Goal: Task Accomplishment & Management: Manage account settings

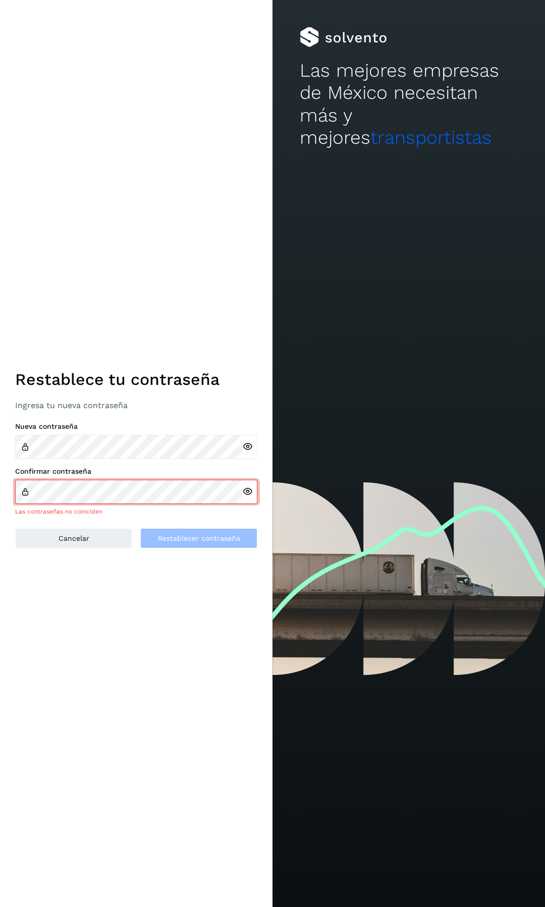
click at [244, 446] on icon at bounding box center [247, 446] width 11 height 11
click at [0, 435] on div "Restablece tu contraseña Ingresa tu nueva contraseña Nueva contraseña Confirmar…" at bounding box center [136, 453] width 272 height 907
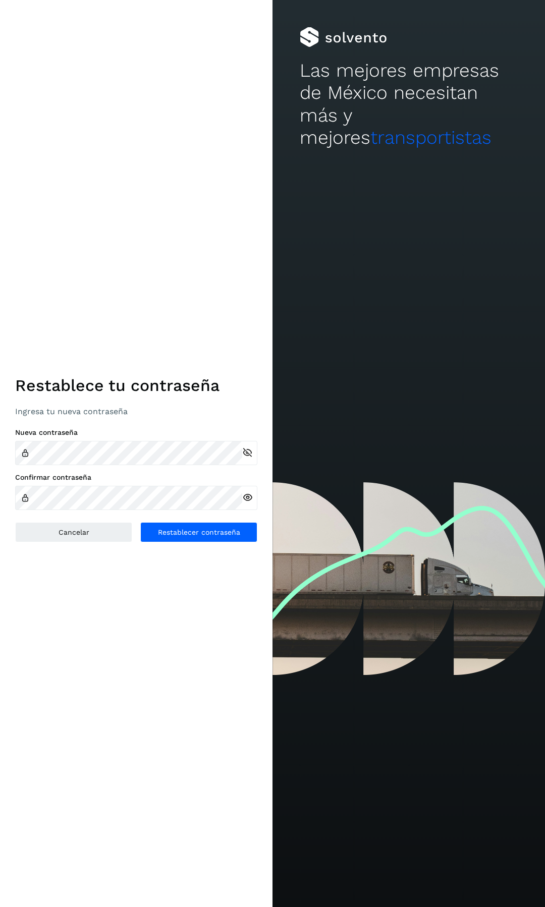
click at [249, 496] on icon at bounding box center [247, 497] width 11 height 11
drag, startPoint x: 180, startPoint y: 533, endPoint x: 173, endPoint y: 533, distance: 7.1
click at [176, 533] on span "Restablecer contraseña" at bounding box center [199, 532] width 82 height 7
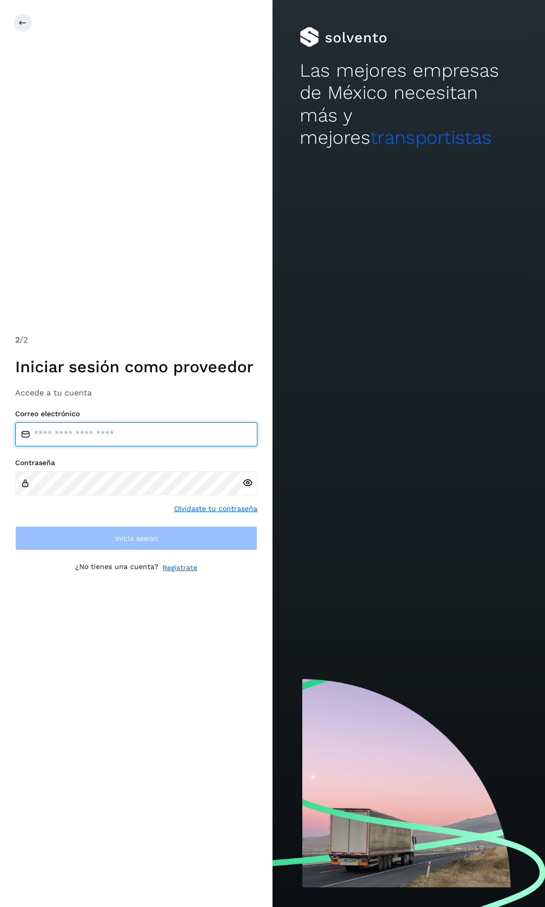
click at [147, 428] on input "email" at bounding box center [136, 434] width 242 height 24
type input "**********"
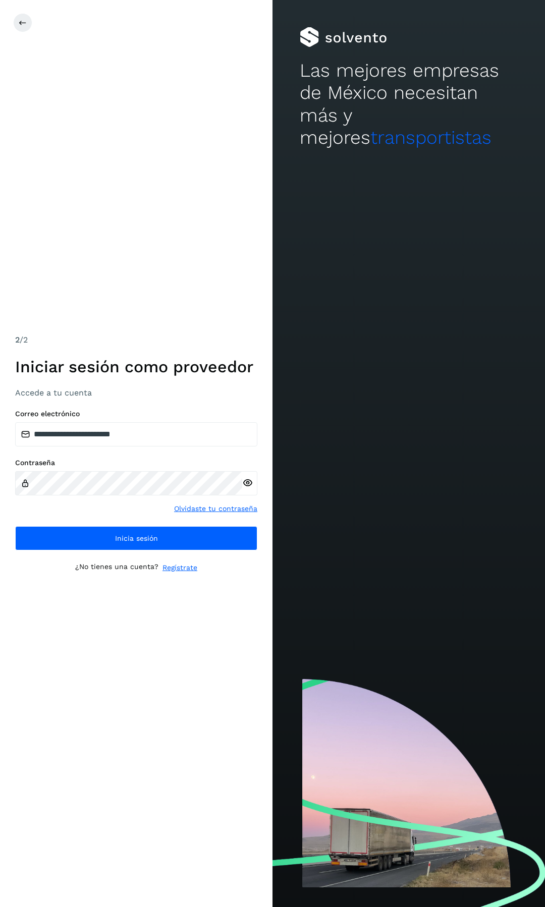
click at [254, 483] on div at bounding box center [249, 483] width 15 height 24
click at [249, 483] on icon at bounding box center [247, 483] width 11 height 11
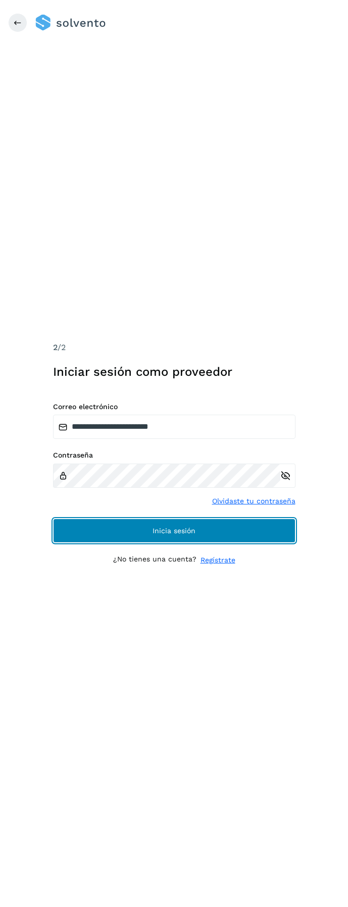
click at [242, 531] on button "Inicia sesión" at bounding box center [174, 531] width 242 height 24
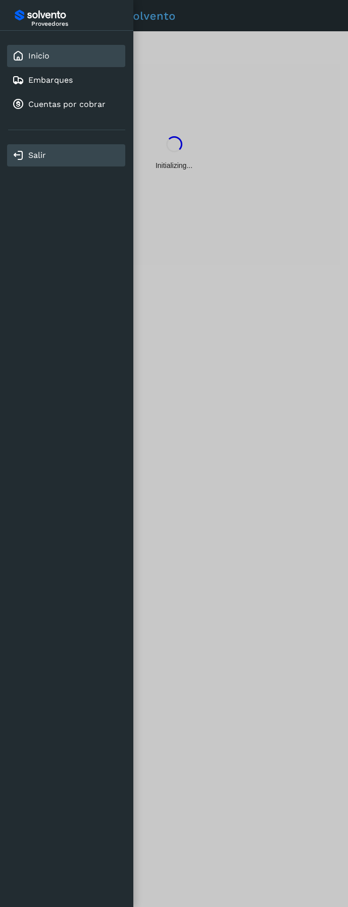
click at [30, 156] on link "Salir" at bounding box center [37, 155] width 18 height 10
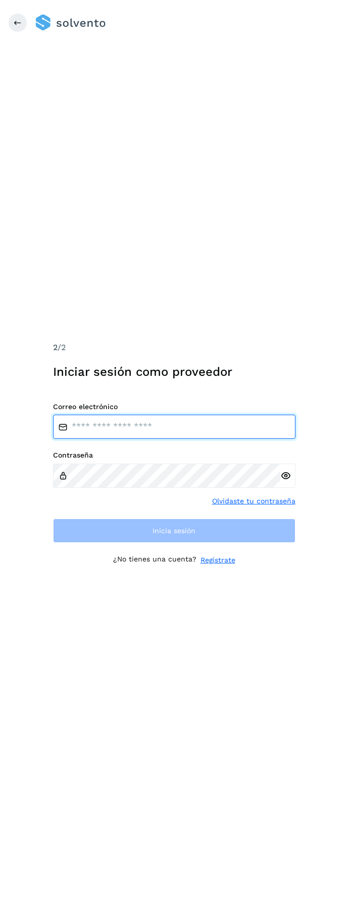
click at [140, 436] on input "email" at bounding box center [174, 427] width 242 height 24
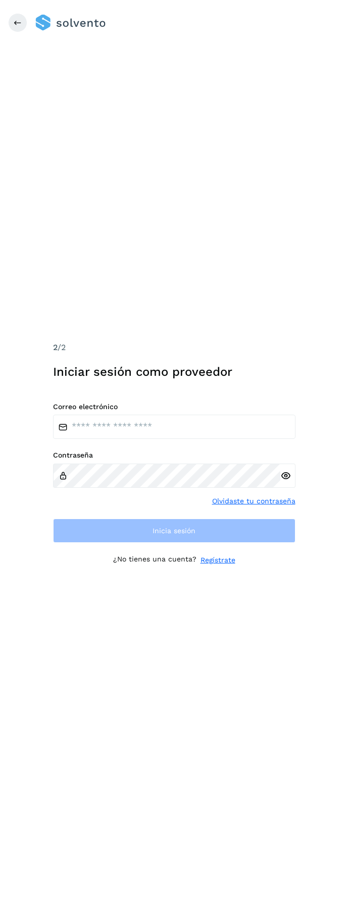
click at [282, 499] on div "Contraseña Olvidaste tu contraseña" at bounding box center [174, 479] width 242 height 56
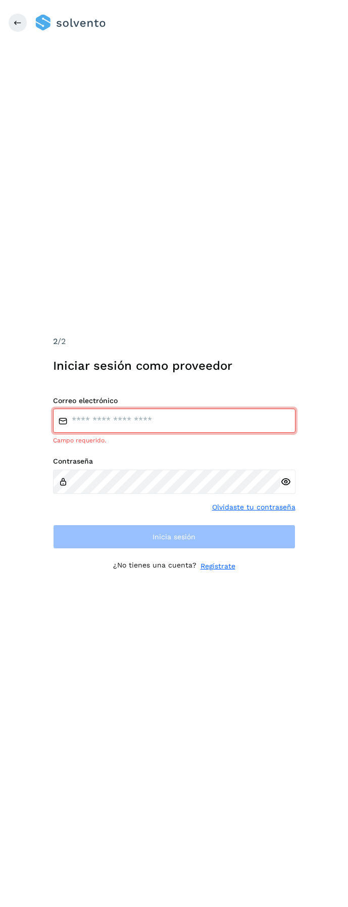
click at [275, 505] on link "Olvidaste tu contraseña" at bounding box center [253, 507] width 83 height 11
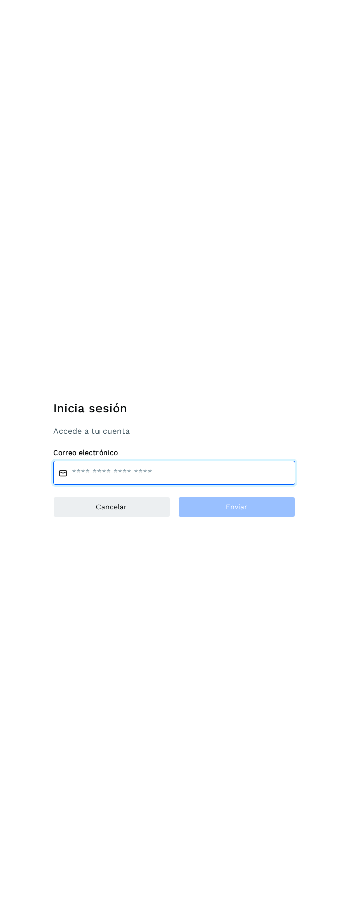
click at [117, 467] on input "email" at bounding box center [174, 473] width 242 height 24
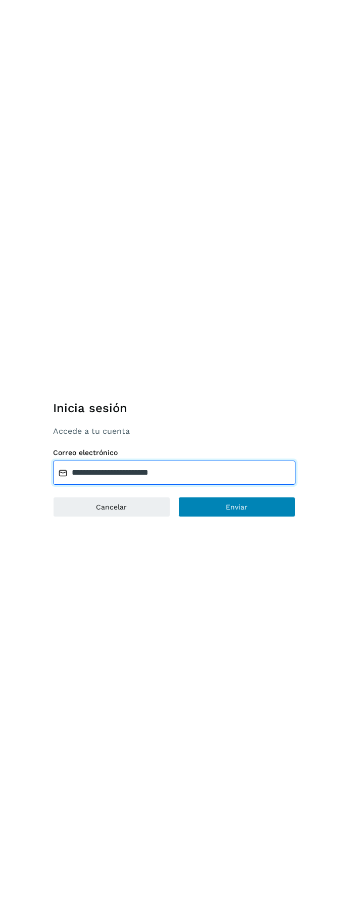
type input "**********"
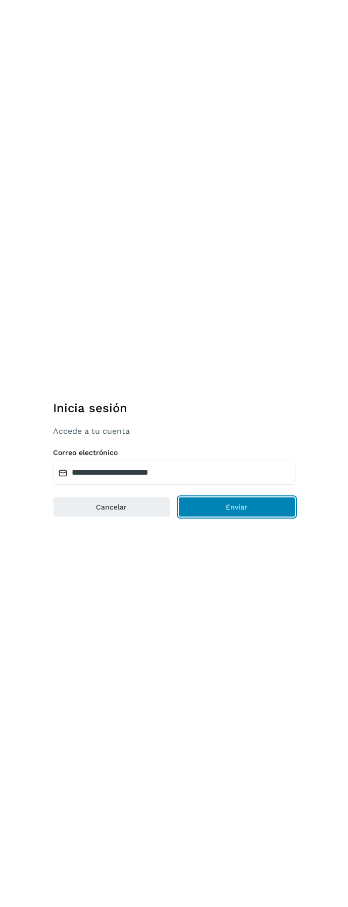
click at [227, 510] on span "Enviar" at bounding box center [237, 507] width 22 height 7
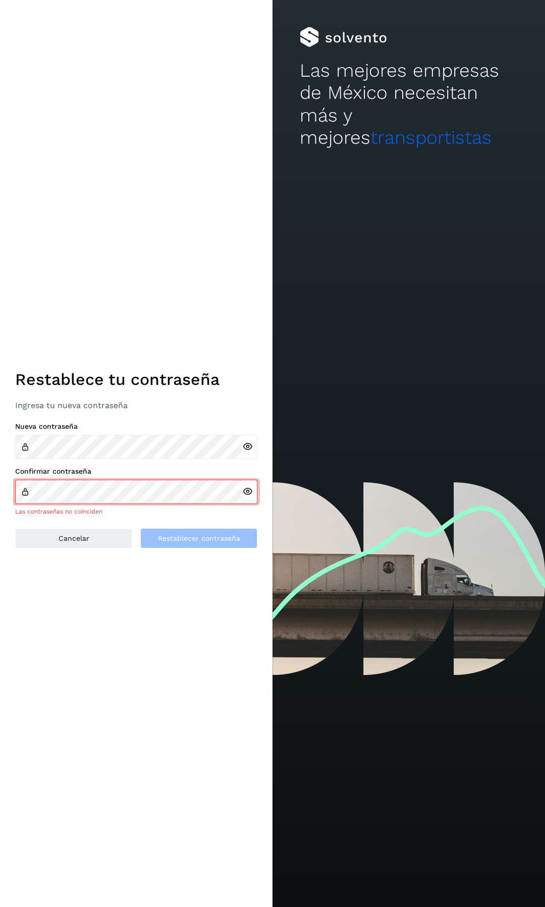
click at [247, 445] on icon at bounding box center [247, 446] width 11 height 11
click at [0, 439] on div "Restablece tu contraseña Ingresa tu nueva contraseña Nueva contraseña Confirmar…" at bounding box center [136, 453] width 272 height 907
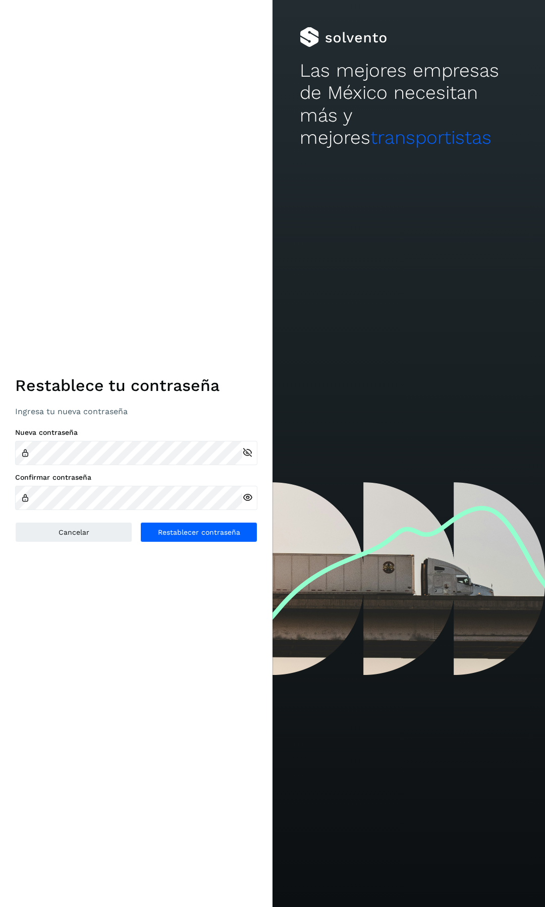
click at [247, 496] on icon at bounding box center [247, 497] width 11 height 11
click at [167, 533] on span "Restablecer contraseña" at bounding box center [199, 532] width 82 height 7
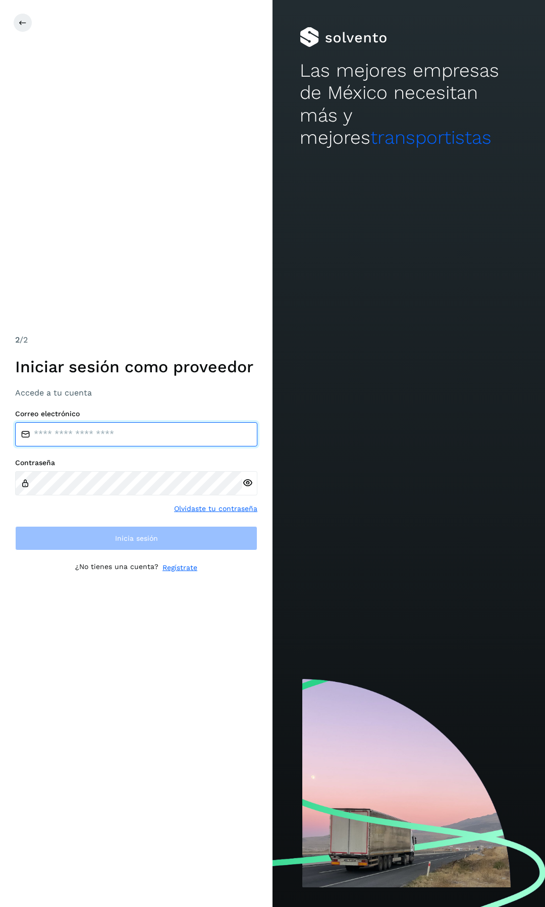
click at [85, 431] on input "email" at bounding box center [136, 434] width 242 height 24
type input "**********"
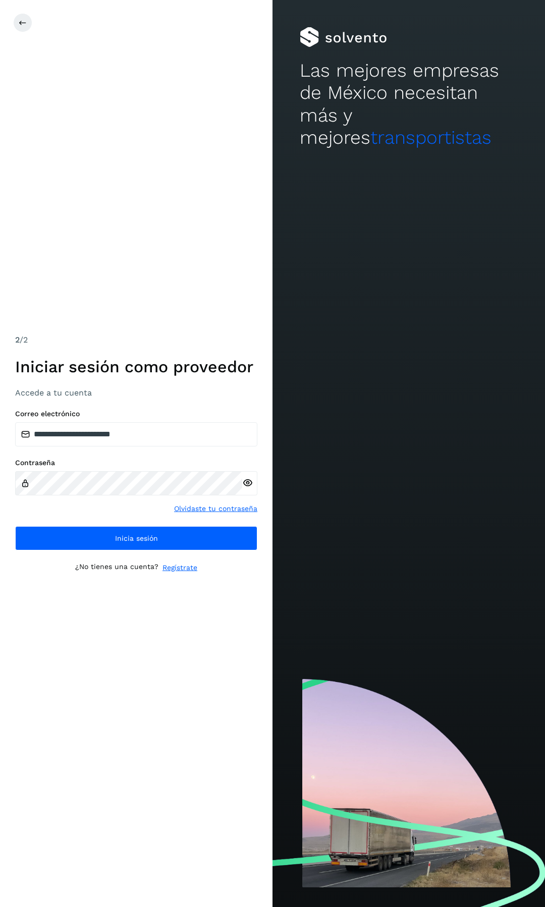
click at [246, 484] on icon at bounding box center [247, 483] width 11 height 11
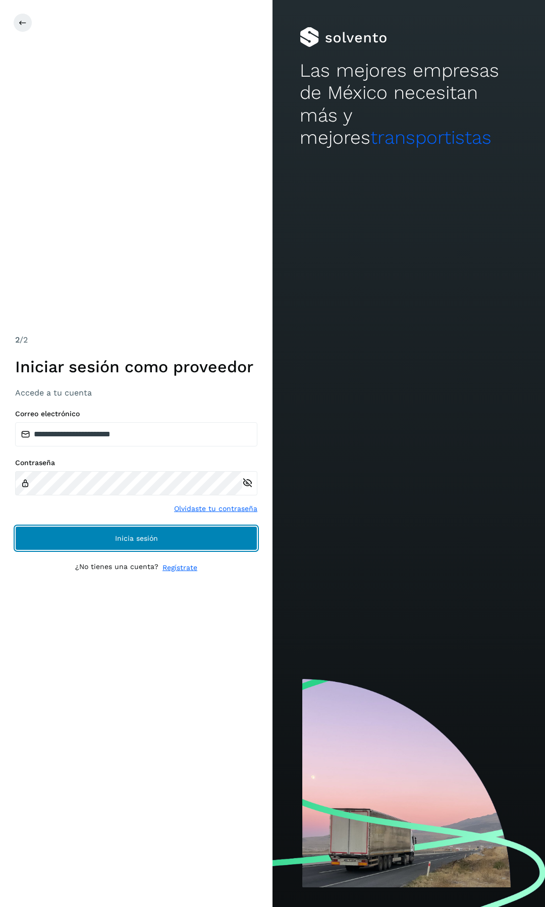
click at [114, 546] on button "Inicia sesión" at bounding box center [136, 538] width 242 height 24
